Goal: Transaction & Acquisition: Purchase product/service

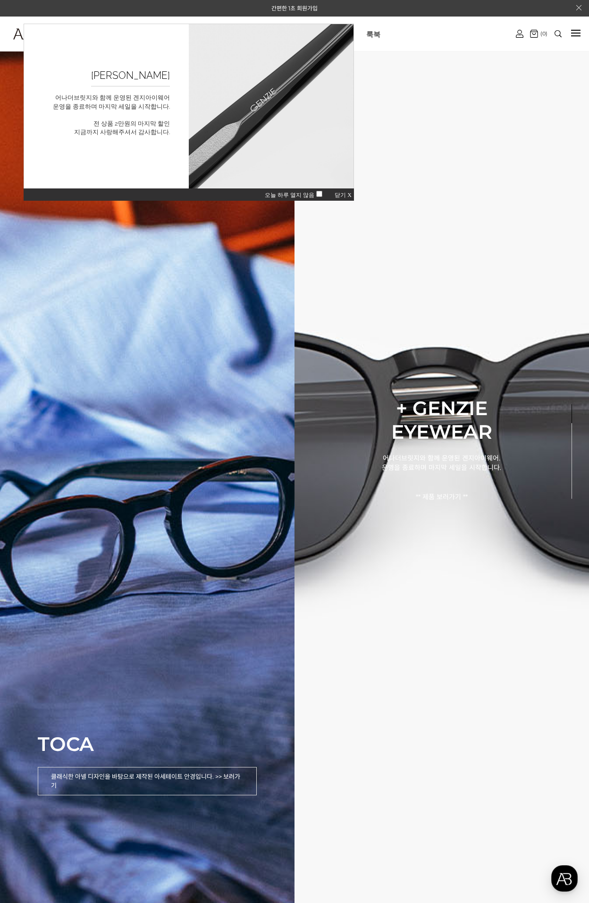
click at [345, 195] on span "닫기 X" at bounding box center [343, 195] width 17 height 7
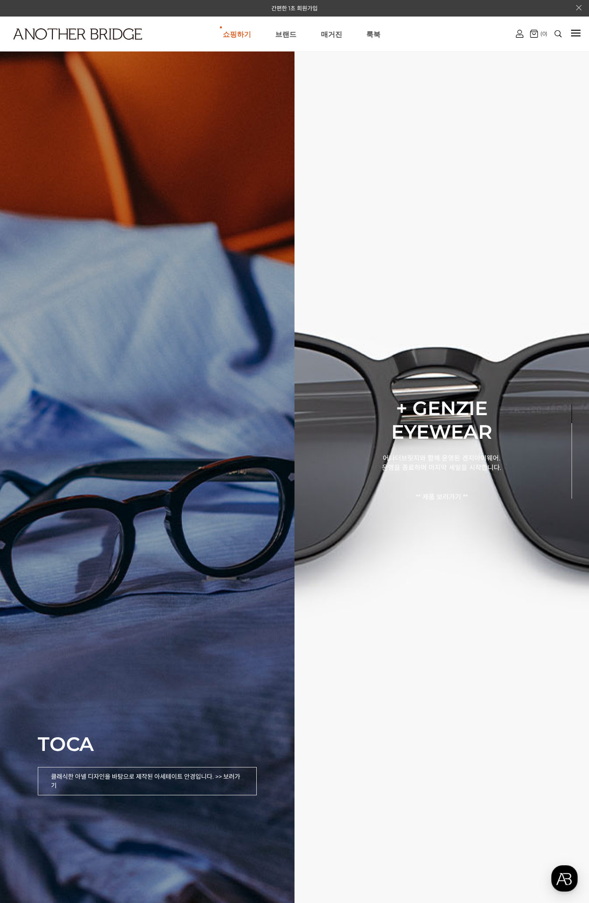
click at [213, 581] on div "TOCA 클래식한 아넬 디자인을 바탕으로 제작된 아세테이트 안경입니다. >> 보러가기" at bounding box center [147, 451] width 295 height 903
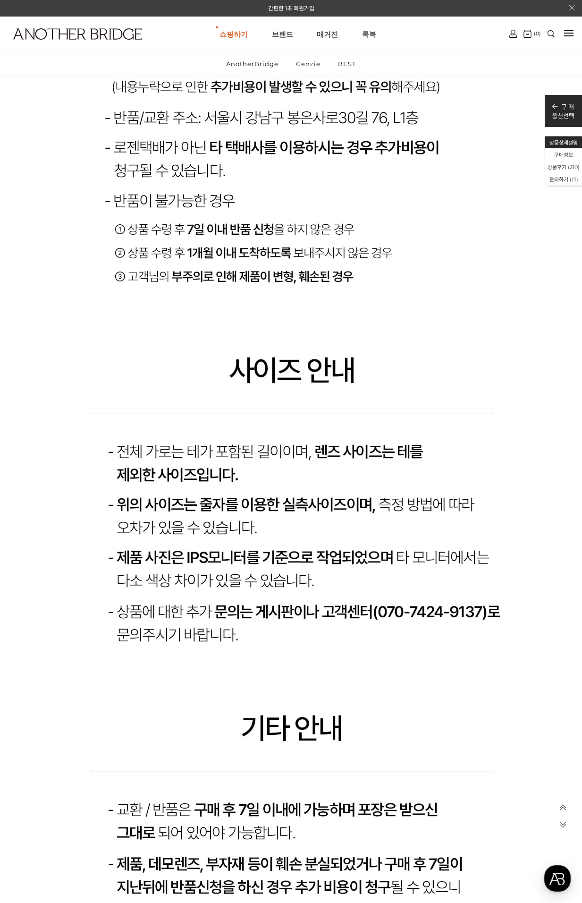
scroll to position [18373, 0]
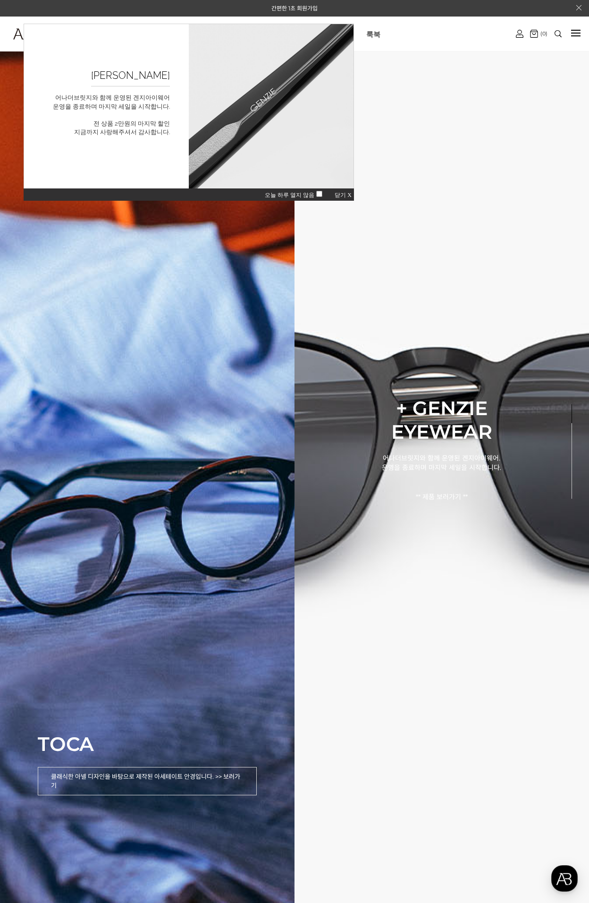
click at [341, 195] on span "닫기 X" at bounding box center [343, 195] width 17 height 7
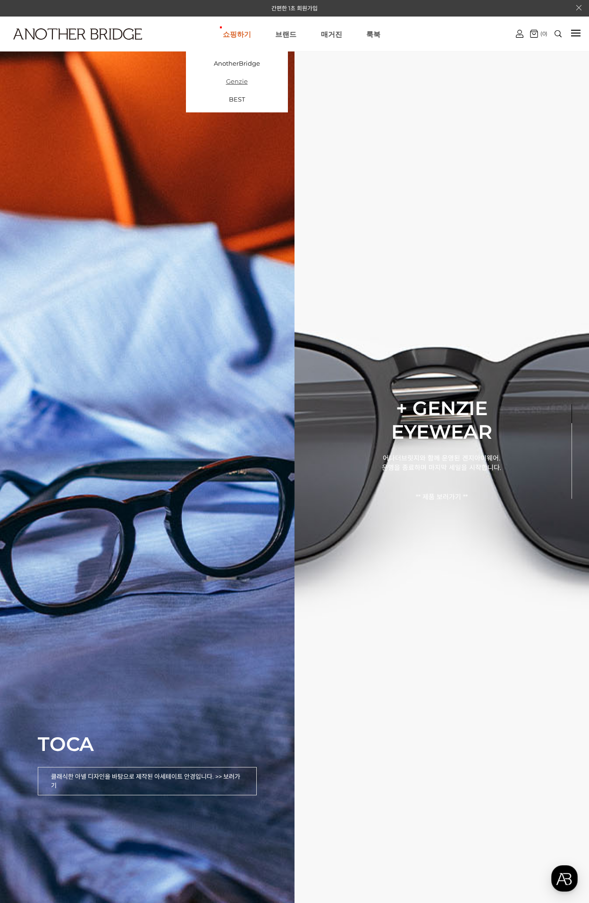
click at [242, 81] on link "Genzie" at bounding box center [237, 81] width 102 height 18
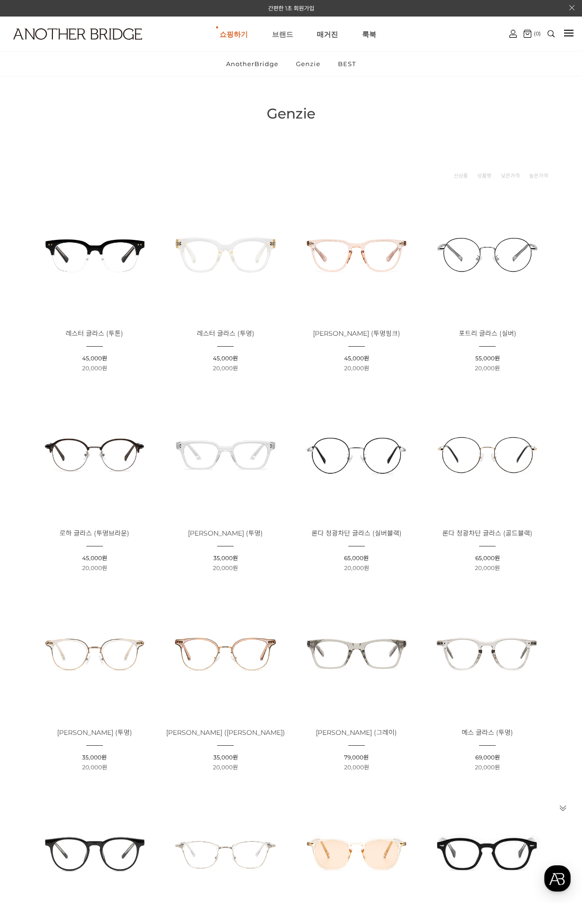
click at [285, 35] on link "브랜드" at bounding box center [282, 34] width 21 height 34
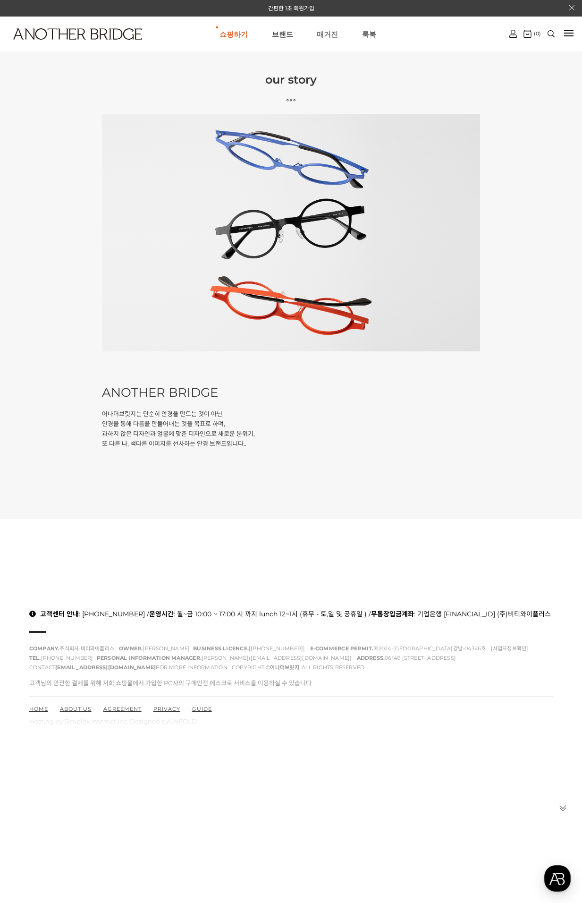
click at [328, 34] on link "매거진" at bounding box center [327, 34] width 21 height 34
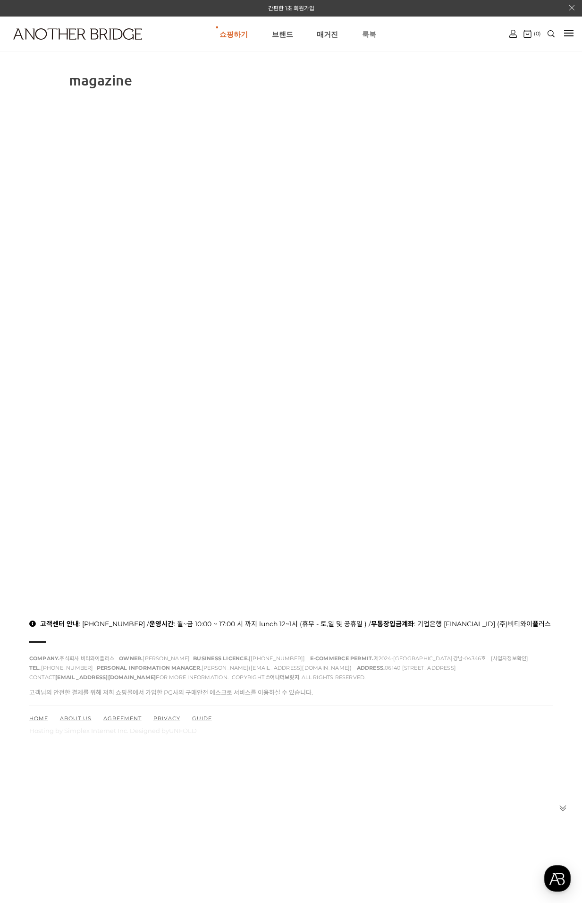
click at [367, 36] on link "룩북" at bounding box center [369, 34] width 14 height 34
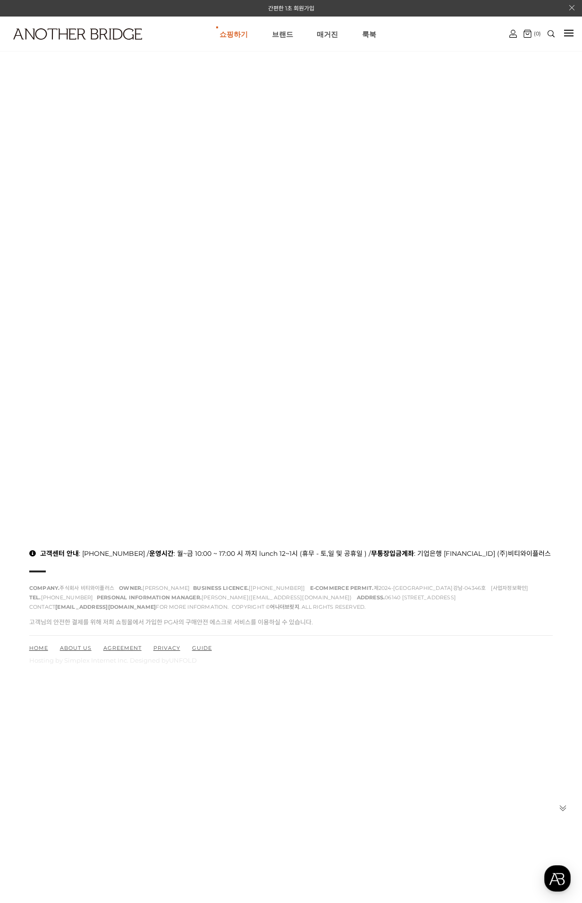
scroll to position [71, 0]
click at [102, 37] on img at bounding box center [77, 33] width 129 height 11
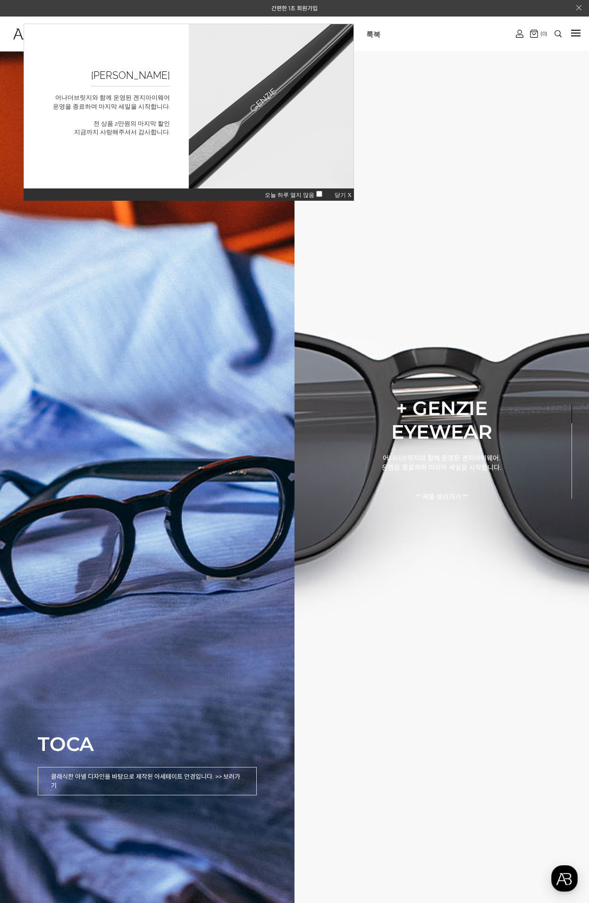
click at [343, 196] on span "닫기 X" at bounding box center [343, 195] width 17 height 7
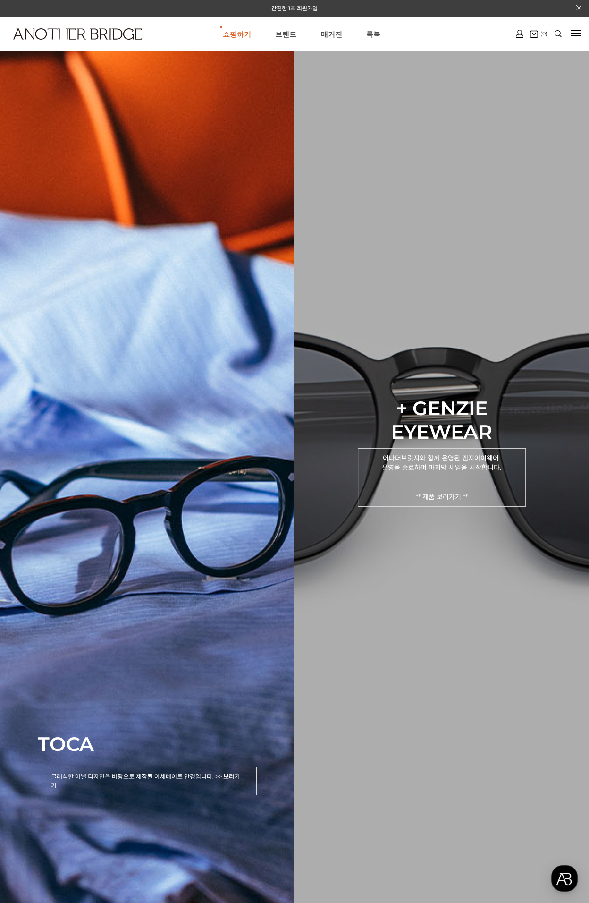
click at [486, 476] on p "어나더브릿지와 함께 운영된 겐지아이웨어. 운영을 종료하며 마지막 세일을 시작합니다. ** 제품 보러가기 **" at bounding box center [442, 477] width 168 height 59
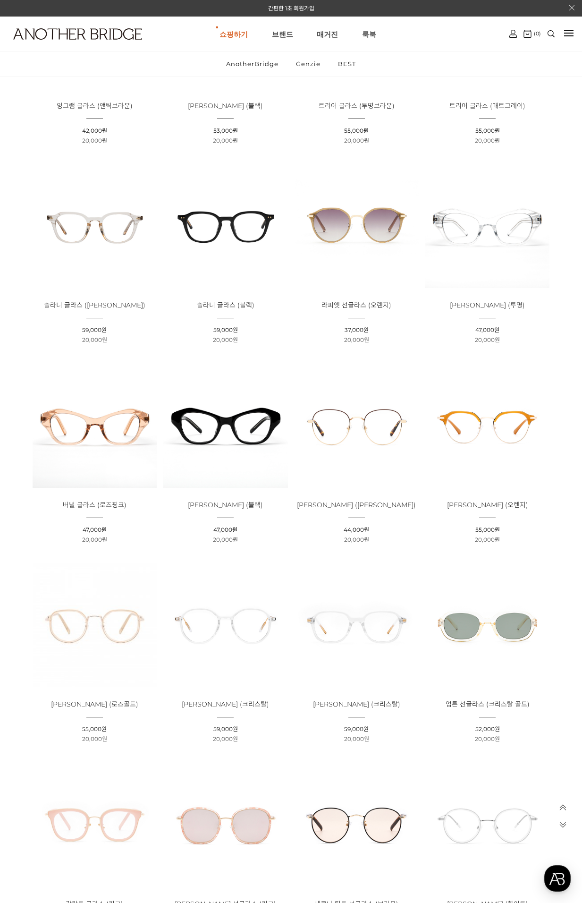
scroll to position [1748, 0]
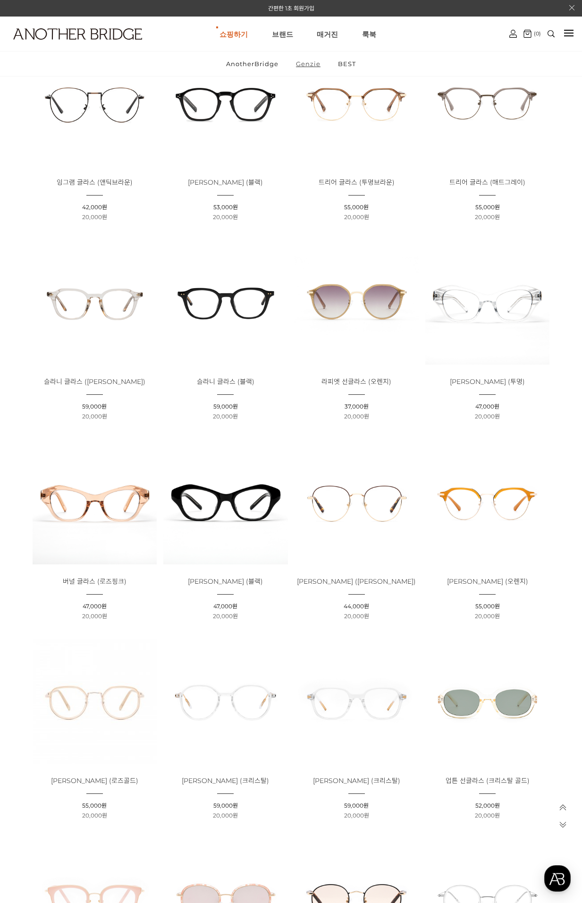
click at [302, 66] on link "Genzie" at bounding box center [308, 63] width 41 height 25
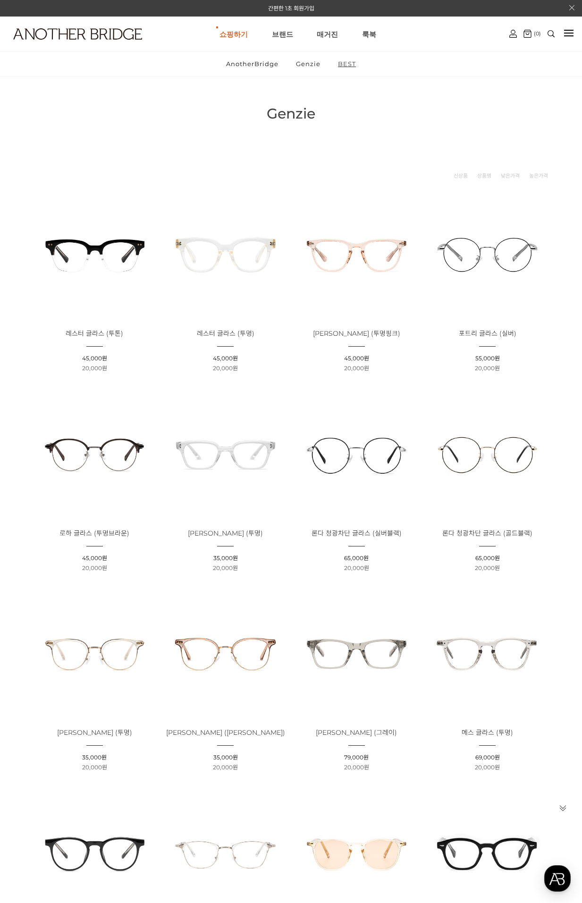
click at [347, 61] on link "BEST" at bounding box center [347, 63] width 34 height 25
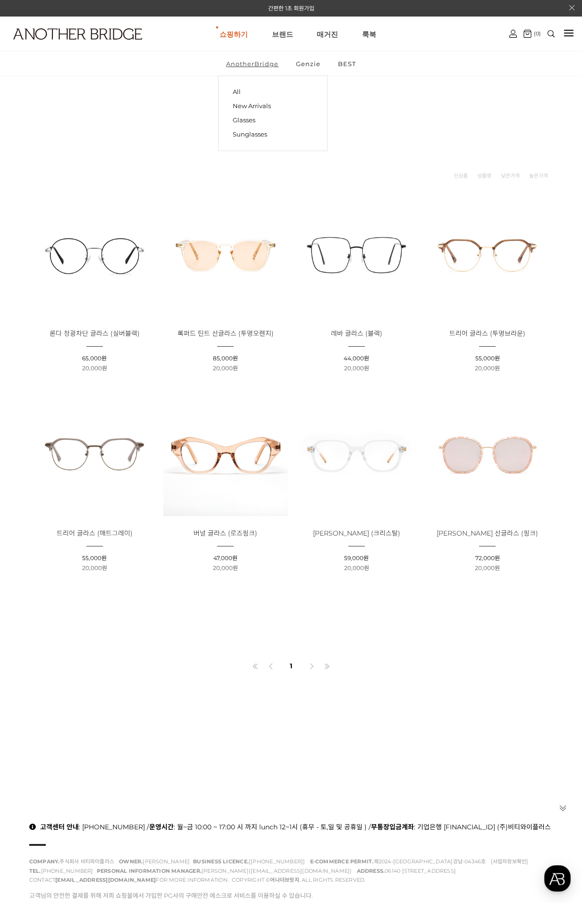
click at [260, 62] on link "AnotherBridge" at bounding box center [252, 63] width 68 height 25
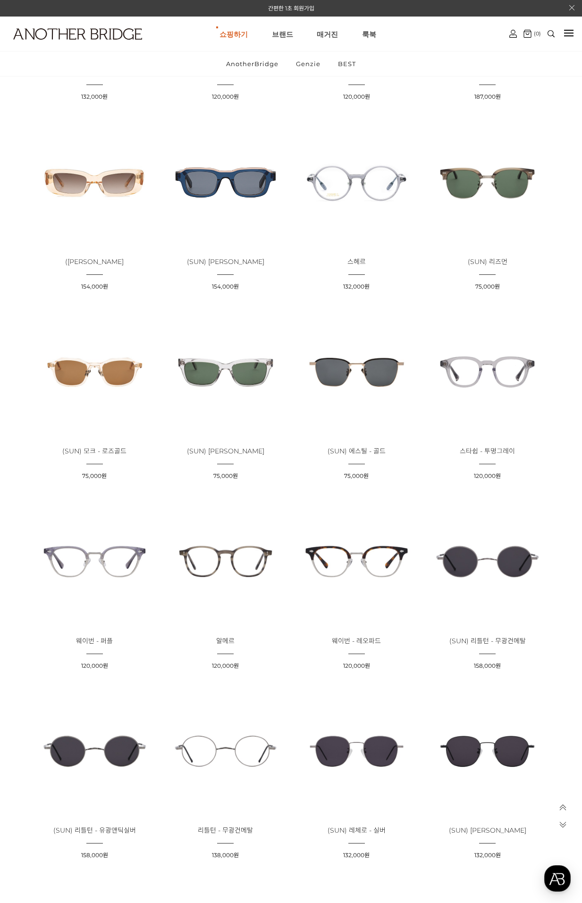
scroll to position [661, 0]
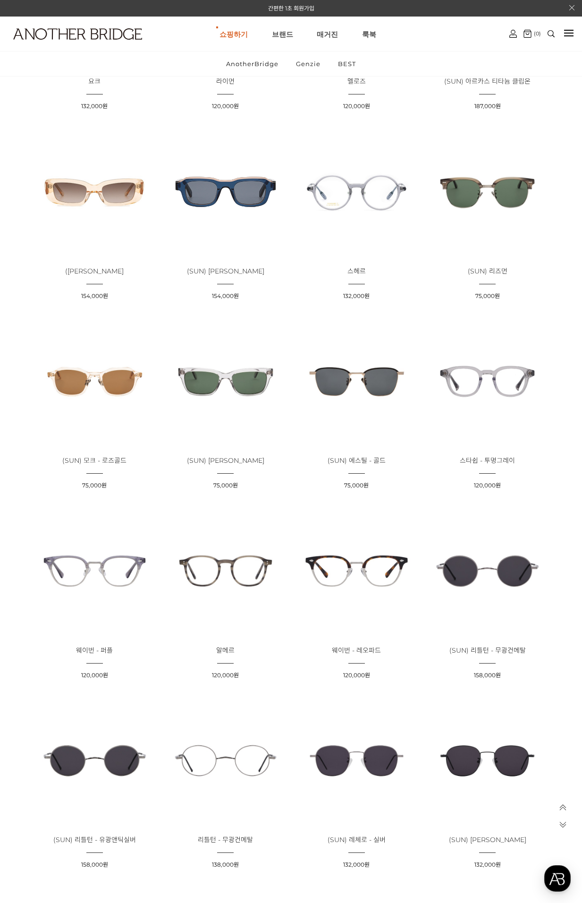
click at [242, 190] on img at bounding box center [225, 191] width 124 height 124
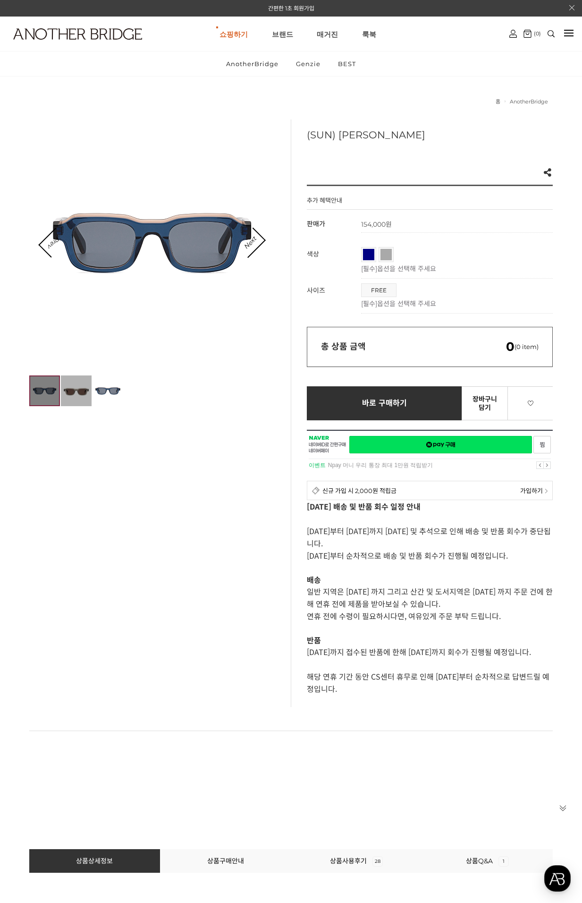
click at [78, 392] on img at bounding box center [76, 390] width 31 height 31
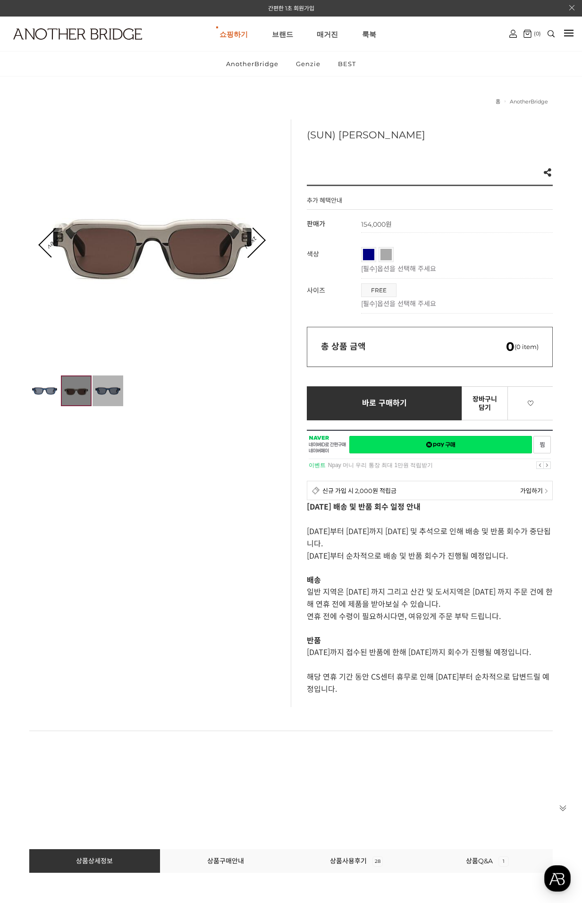
click at [113, 392] on img at bounding box center [108, 390] width 31 height 31
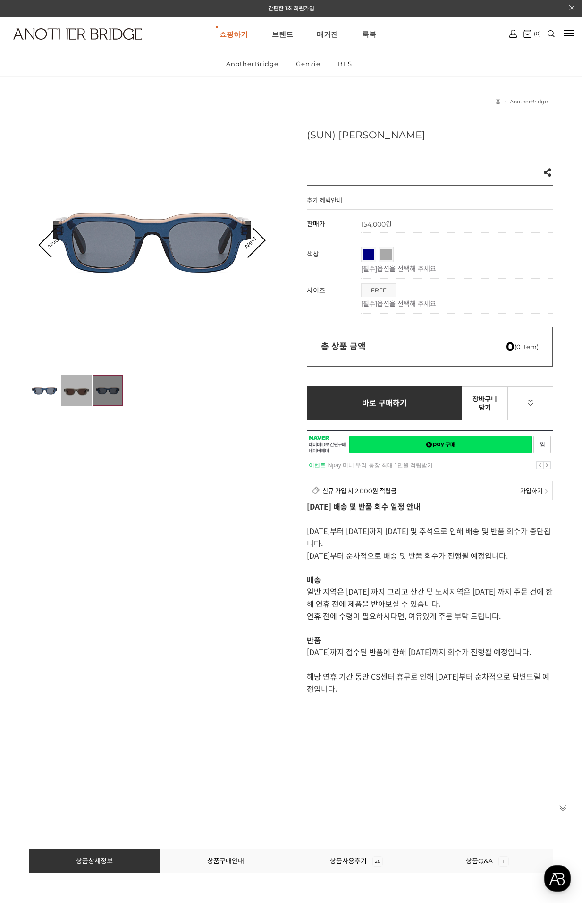
click at [75, 393] on img at bounding box center [76, 390] width 31 height 31
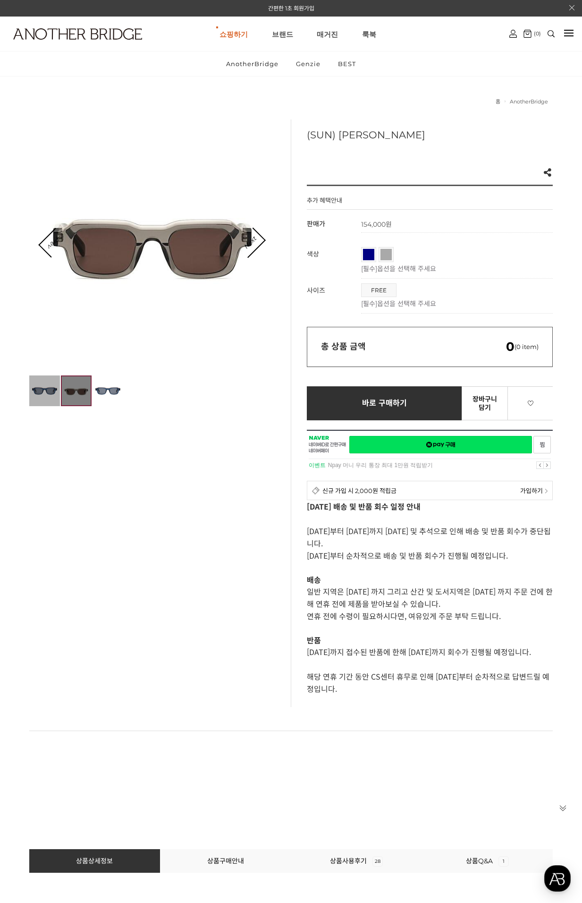
click at [45, 393] on img at bounding box center [44, 390] width 31 height 31
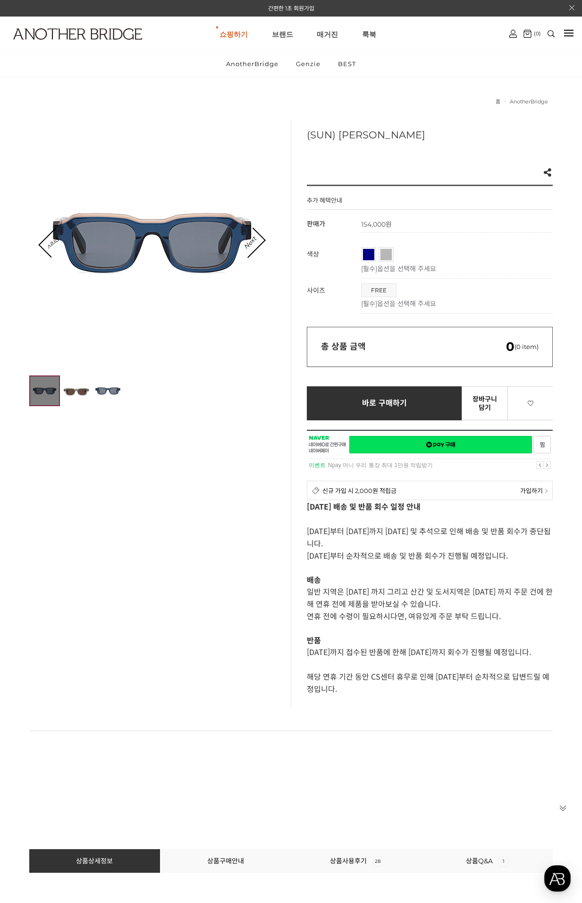
click at [387, 259] on link "그레이" at bounding box center [386, 254] width 11 height 11
click at [364, 255] on span "네이비" at bounding box center [380, 252] width 34 height 6
click at [388, 259] on link "그레이" at bounding box center [386, 254] width 11 height 11
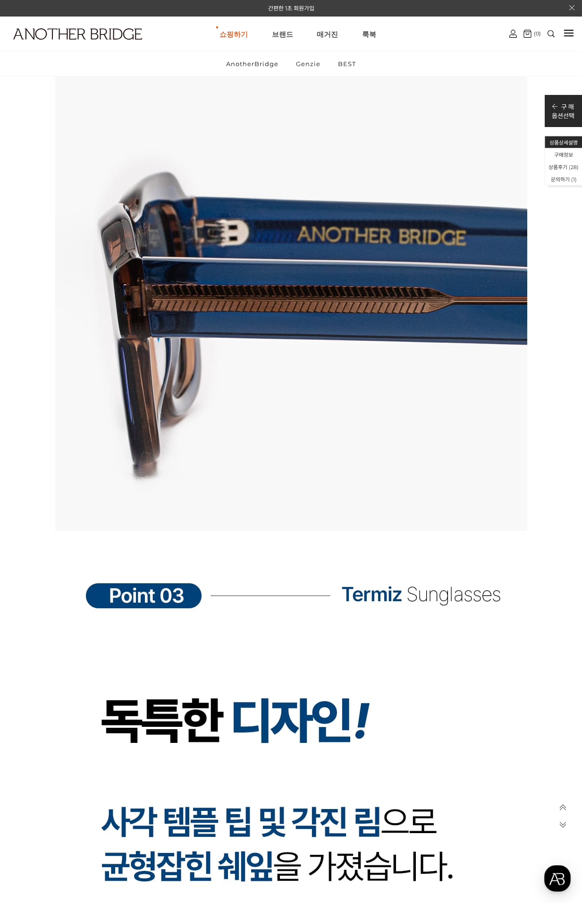
scroll to position [9730, 0]
